Goal: Entertainment & Leisure: Browse casually

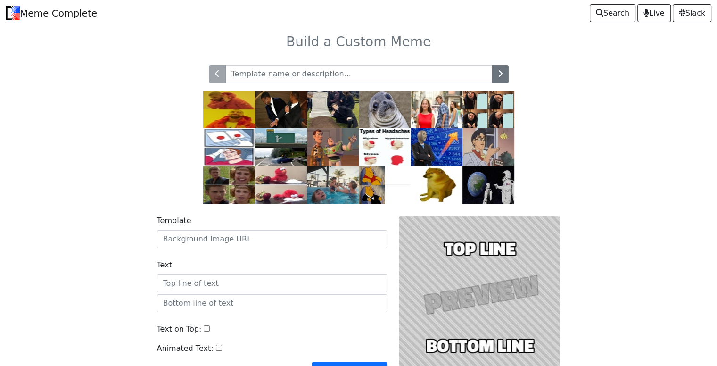
click at [262, 76] on input "text" at bounding box center [358, 74] width 267 height 18
click at [275, 108] on img at bounding box center [281, 110] width 52 height 38
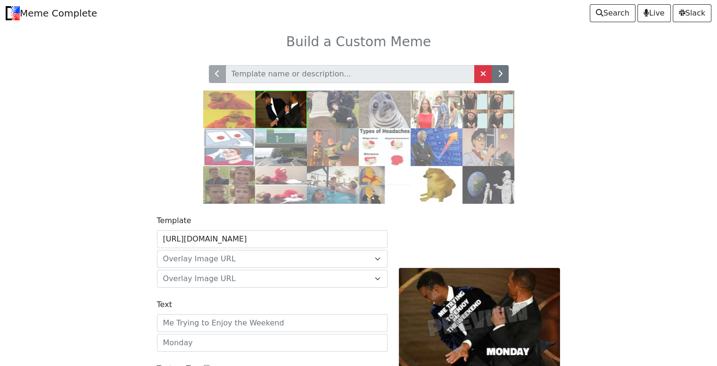
click at [385, 114] on img at bounding box center [385, 110] width 52 height 38
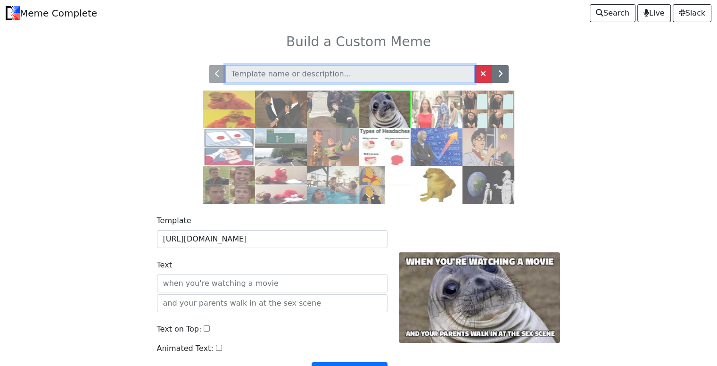
click at [297, 74] on input "text" at bounding box center [349, 74] width 249 height 18
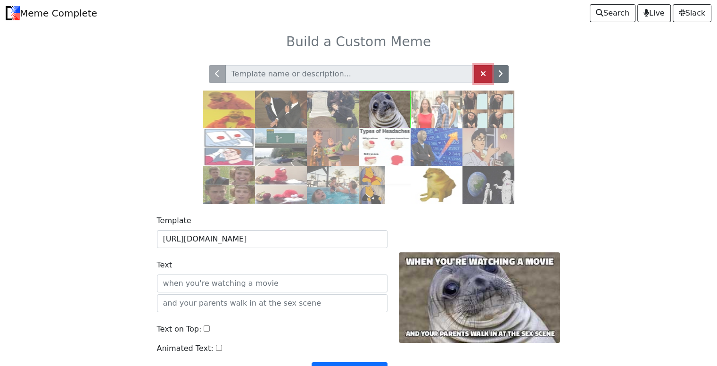
click at [489, 73] on link at bounding box center [483, 74] width 18 height 18
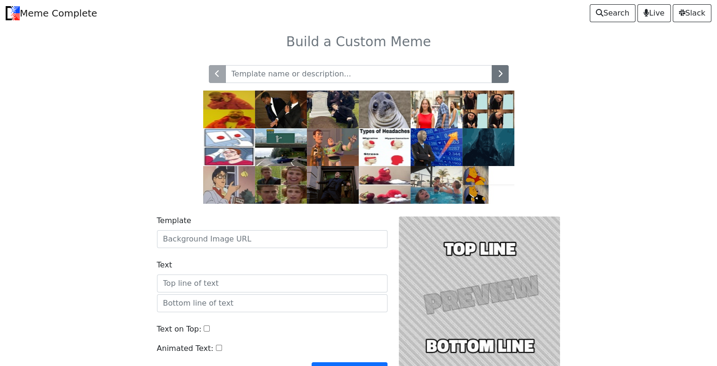
click at [327, 76] on input "text" at bounding box center [358, 74] width 267 height 18
type input "coding meme"
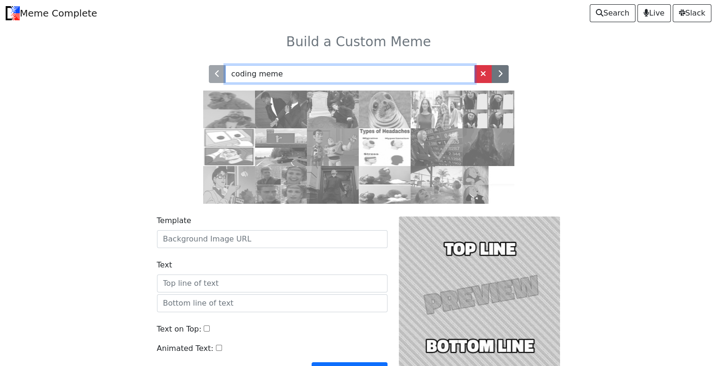
click at [402, 68] on input "coding meme" at bounding box center [349, 74] width 249 height 18
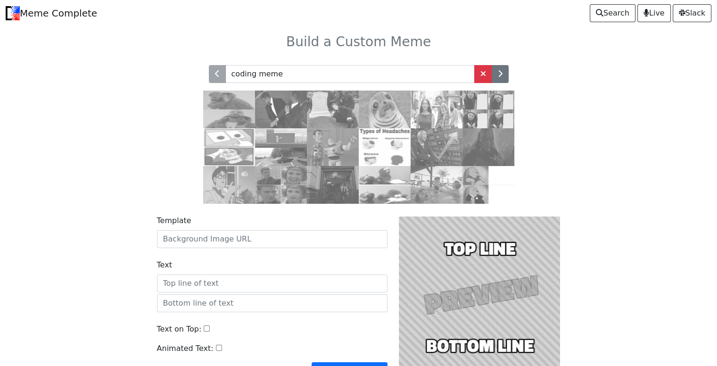
click at [234, 114] on img at bounding box center [229, 110] width 52 height 38
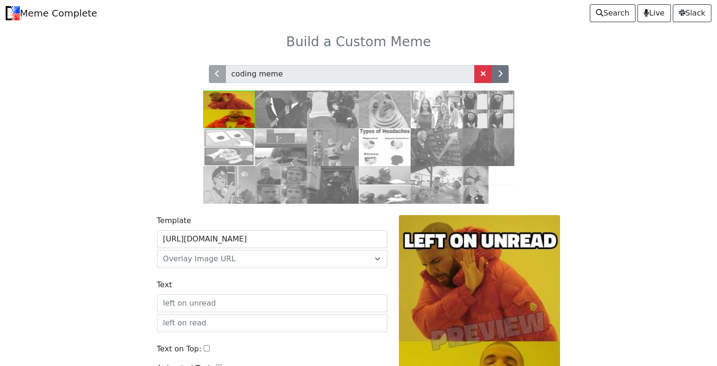
click at [480, 197] on img at bounding box center [489, 185] width 52 height 38
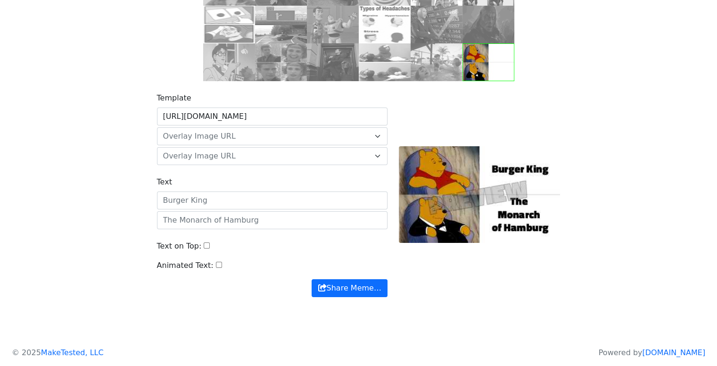
scroll to position [123, 0]
click at [216, 266] on input "Animated Text:" at bounding box center [219, 265] width 6 height 6
checkbox input "false"
click at [204, 247] on input "Text on Top:" at bounding box center [207, 245] width 6 height 6
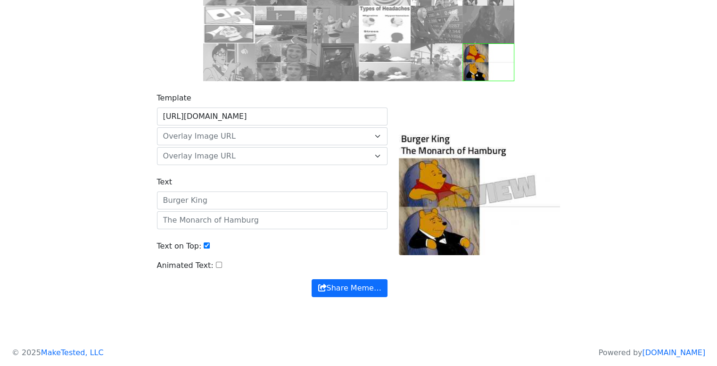
click at [204, 247] on input "Text on Top:" at bounding box center [207, 245] width 6 height 6
checkbox input "false"
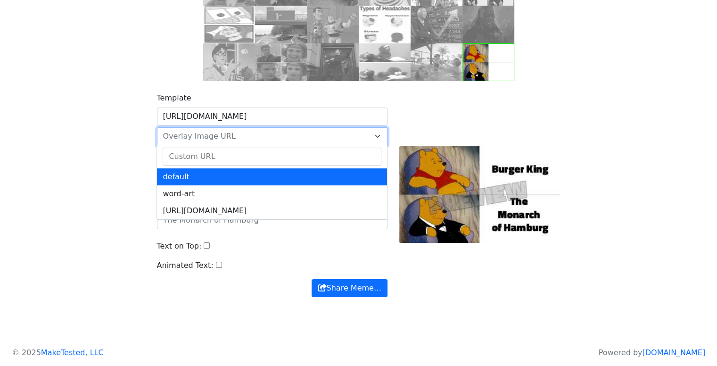
click at [213, 136] on span "Overlay Image URL" at bounding box center [199, 136] width 73 height 9
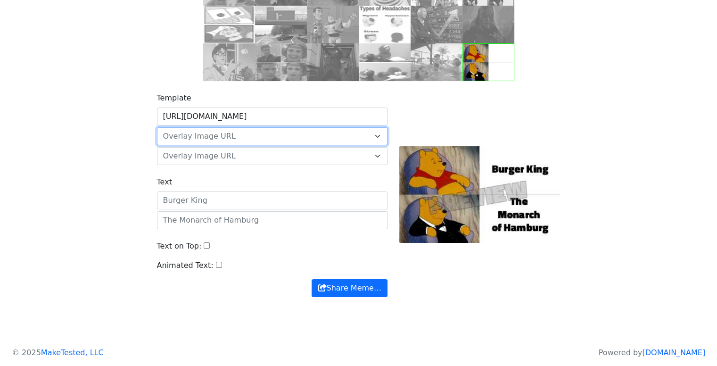
click at [215, 136] on span "Overlay Image URL" at bounding box center [199, 136] width 73 height 9
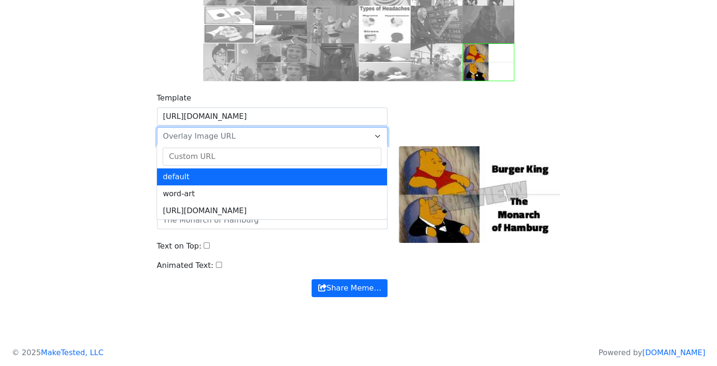
click at [215, 136] on span "Overlay Image URL" at bounding box center [199, 136] width 73 height 9
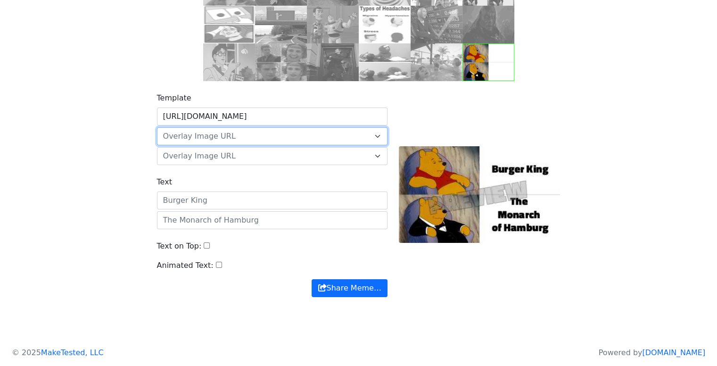
click at [215, 136] on span "Overlay Image URL" at bounding box center [199, 136] width 73 height 9
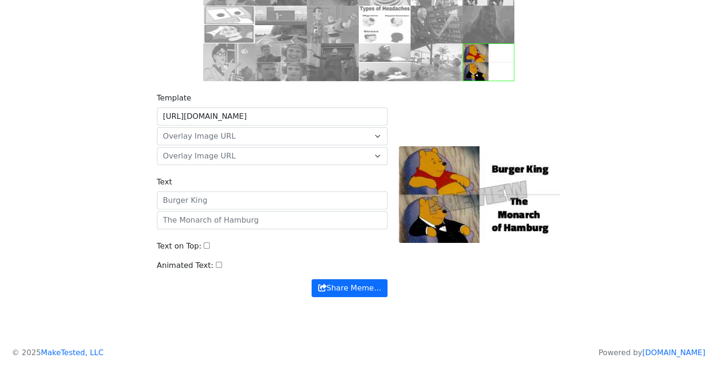
click at [341, 64] on img at bounding box center [333, 62] width 52 height 38
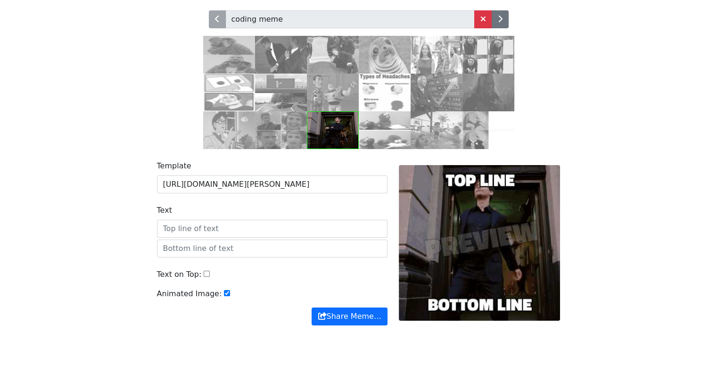
scroll to position [83, 0]
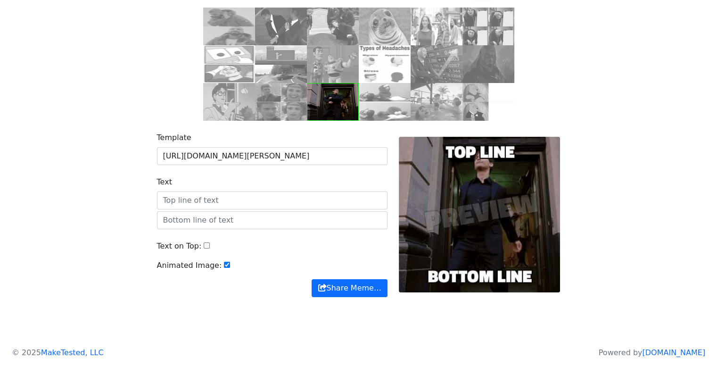
click at [224, 267] on input "Animated Image:" at bounding box center [227, 265] width 6 height 6
checkbox input "false"
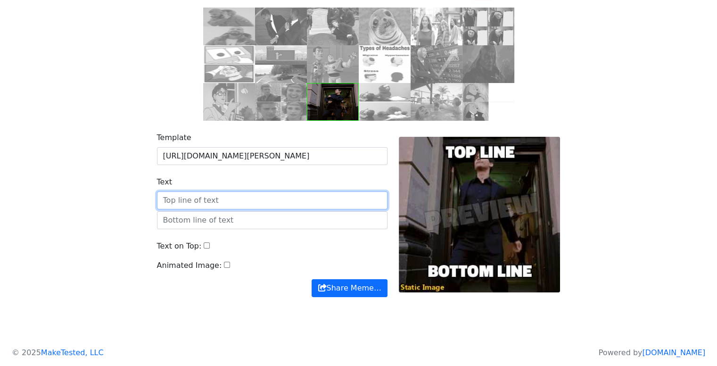
click at [246, 201] on input "Text" at bounding box center [272, 200] width 231 height 18
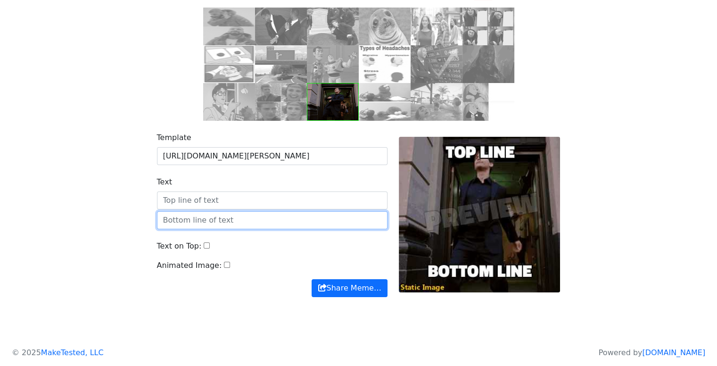
click at [256, 219] on input "text" at bounding box center [272, 220] width 231 height 18
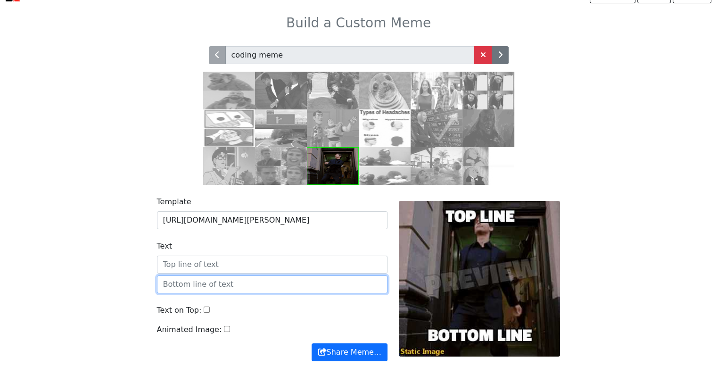
scroll to position [0, 0]
